Goal: Navigation & Orientation: Find specific page/section

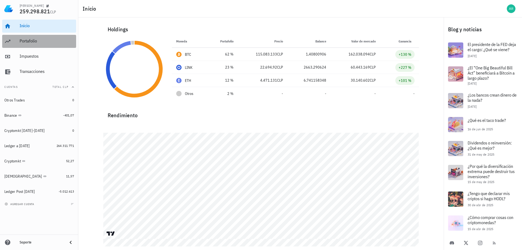
click at [29, 46] on div "Portafolio" at bounding box center [47, 41] width 54 height 12
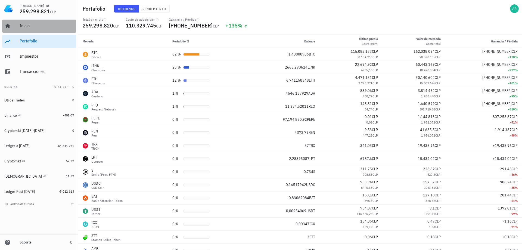
click at [35, 29] on div "Inicio" at bounding box center [47, 26] width 54 height 12
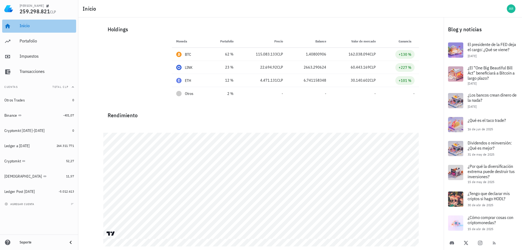
click at [19, 20] on link "Inicio" at bounding box center [39, 26] width 74 height 13
